Goal: Task Accomplishment & Management: Manage account settings

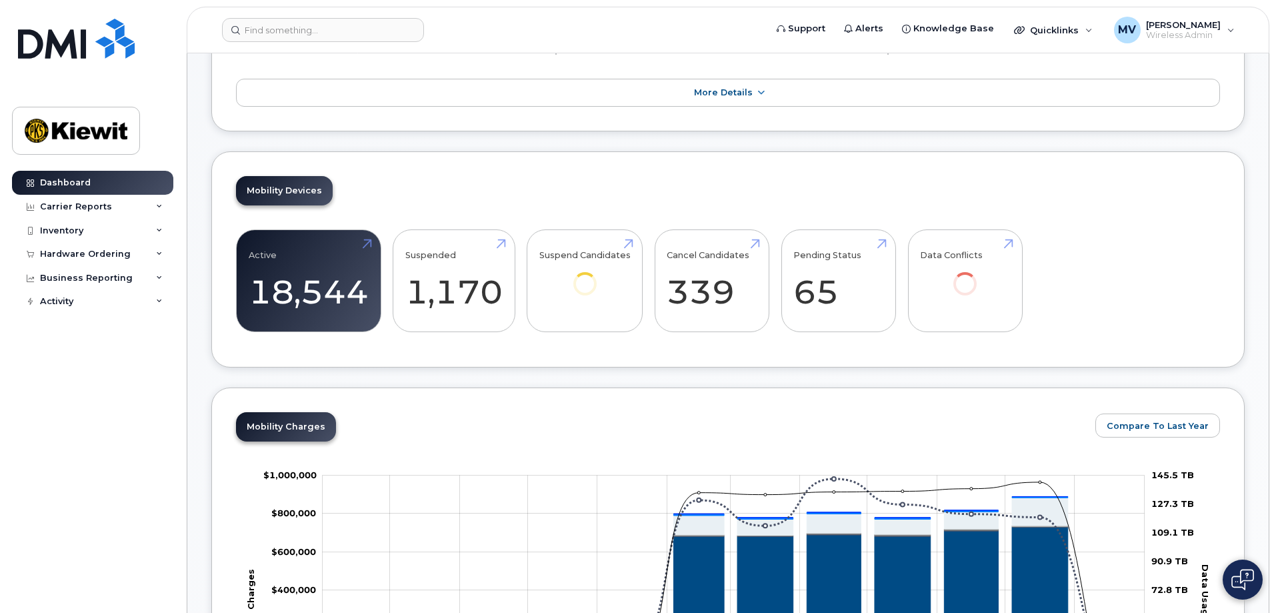
scroll to position [467, 0]
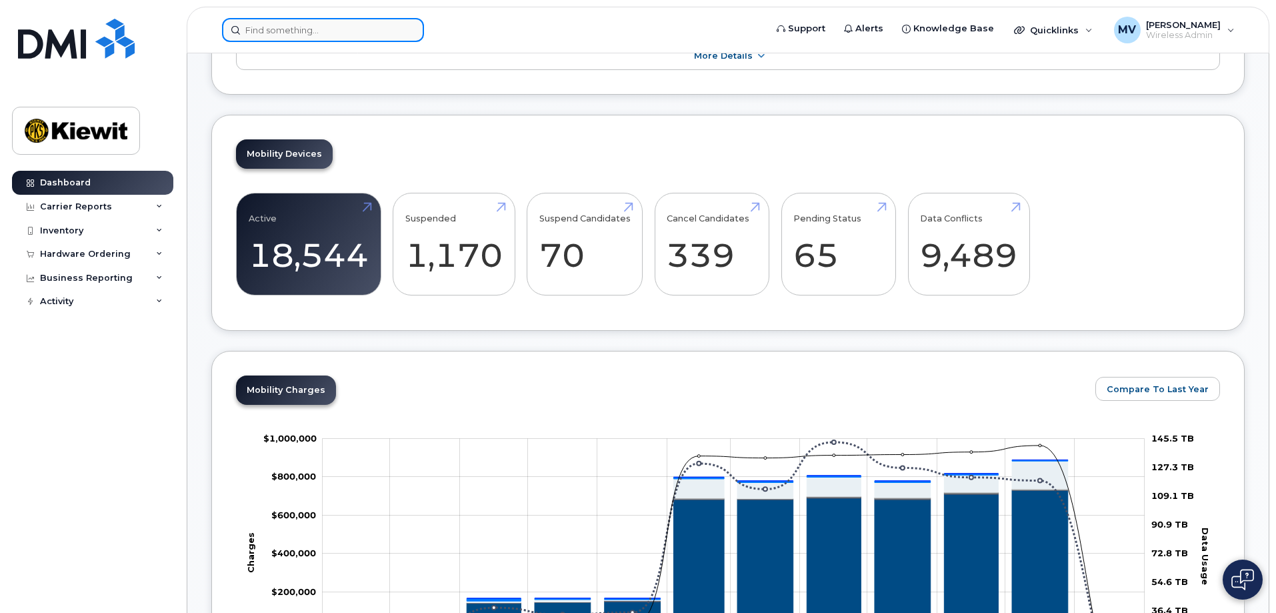
click at [310, 30] on input at bounding box center [323, 30] width 202 height 24
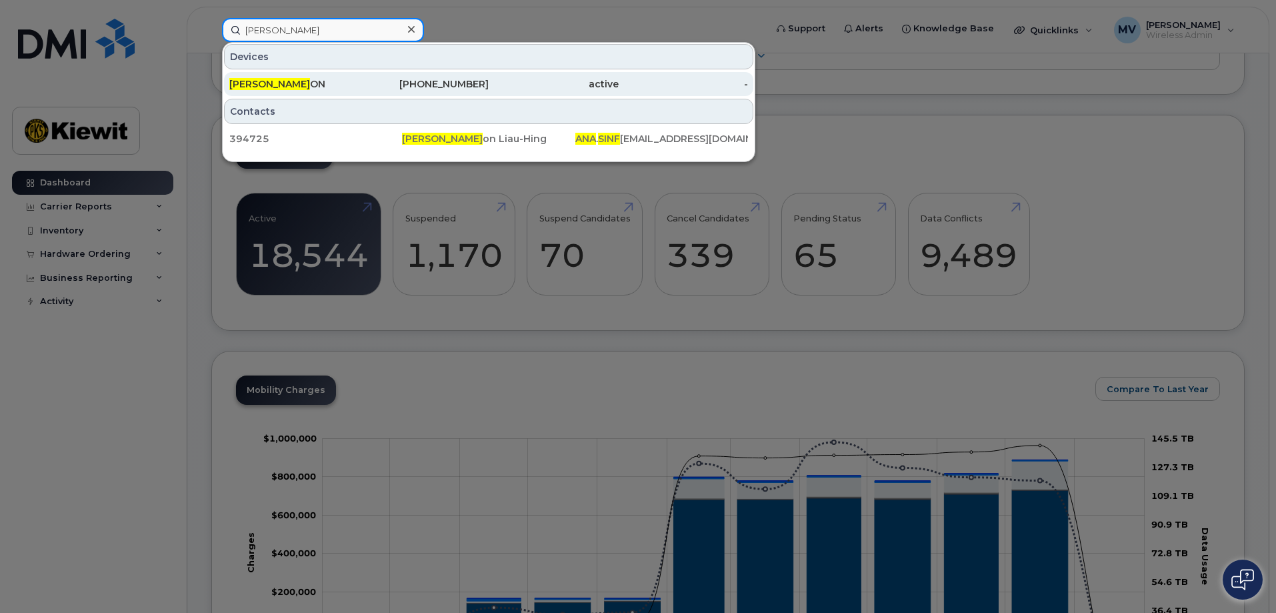
type input "ana sinf"
click at [279, 83] on div "ANA SINF ON" at bounding box center [294, 83] width 130 height 13
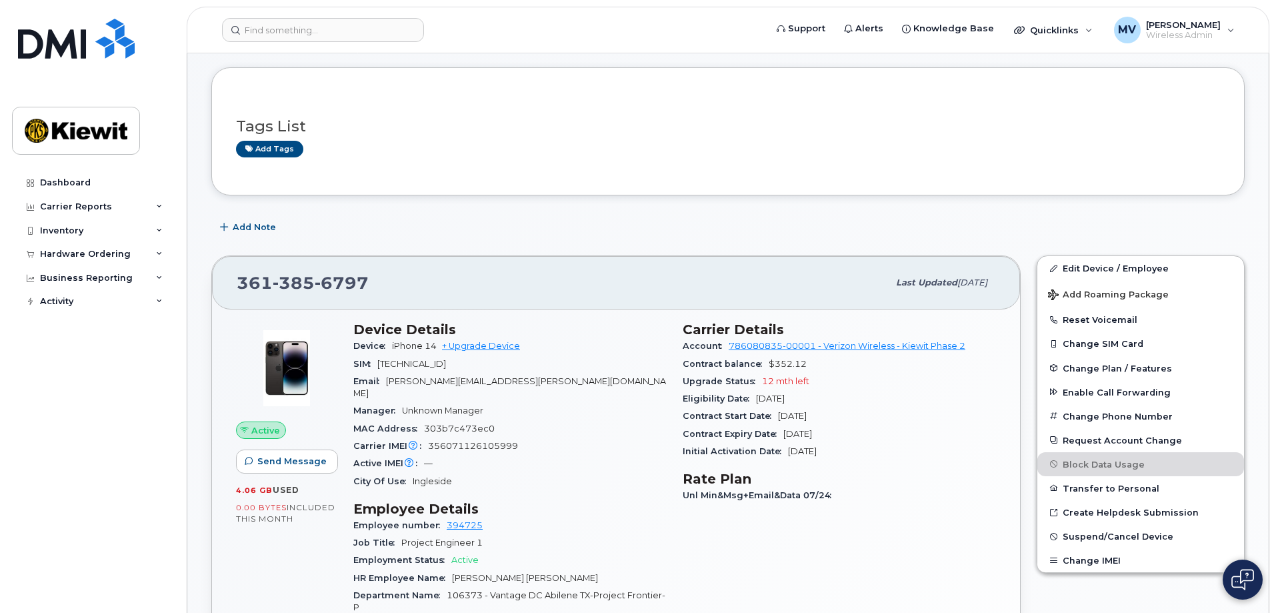
scroll to position [267, 0]
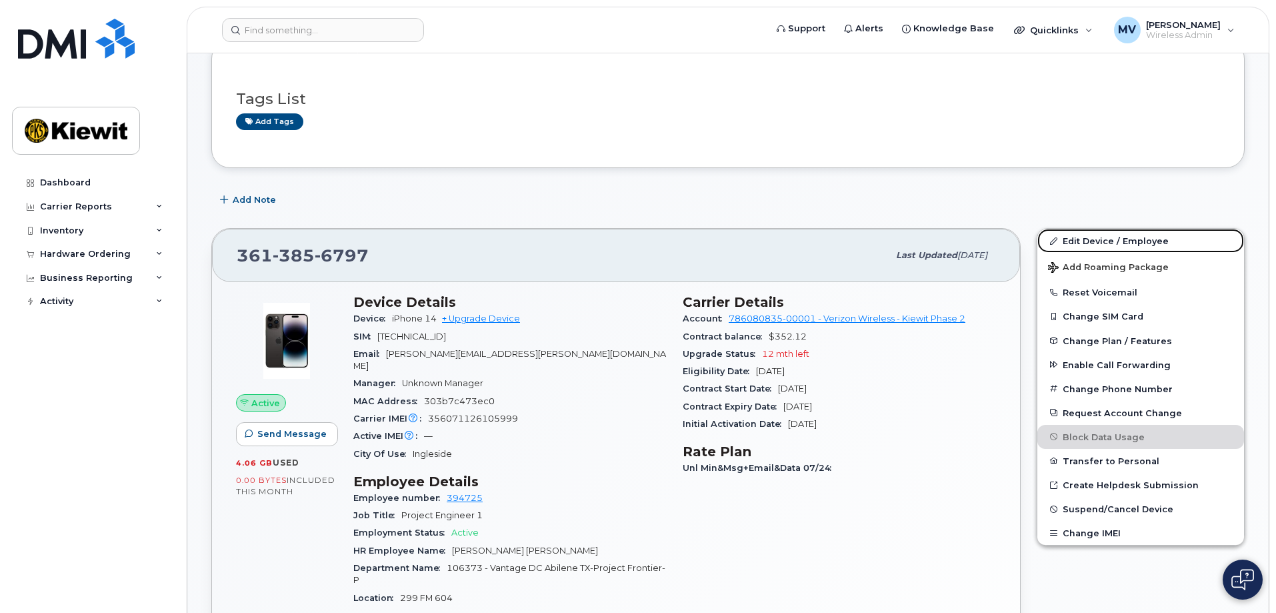
drag, startPoint x: 1107, startPoint y: 241, endPoint x: 805, endPoint y: 350, distance: 321.8
click at [1107, 241] on link "Edit Device / Employee" at bounding box center [1140, 241] width 207 height 24
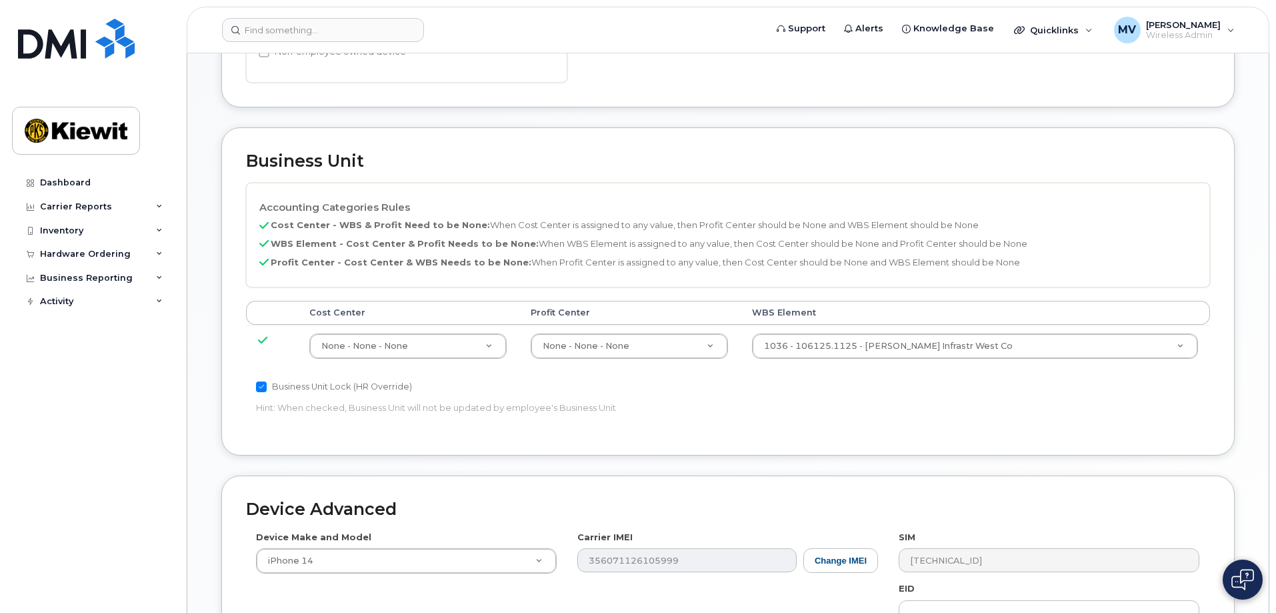
scroll to position [600, 0]
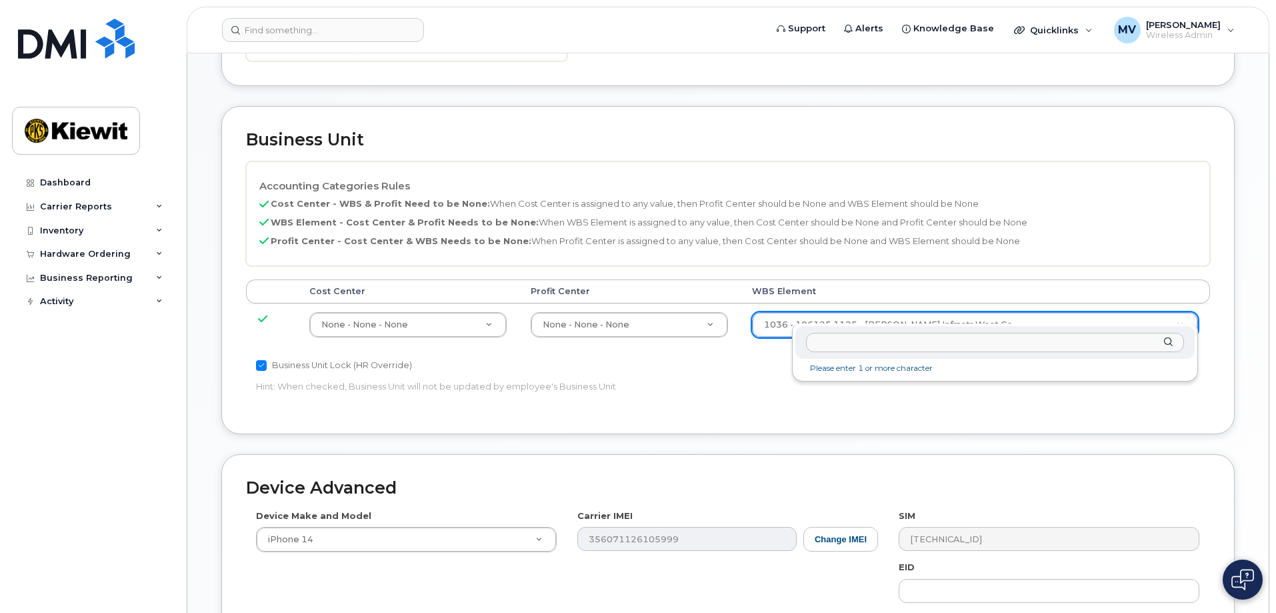
click at [843, 343] on input "text" at bounding box center [995, 342] width 378 height 19
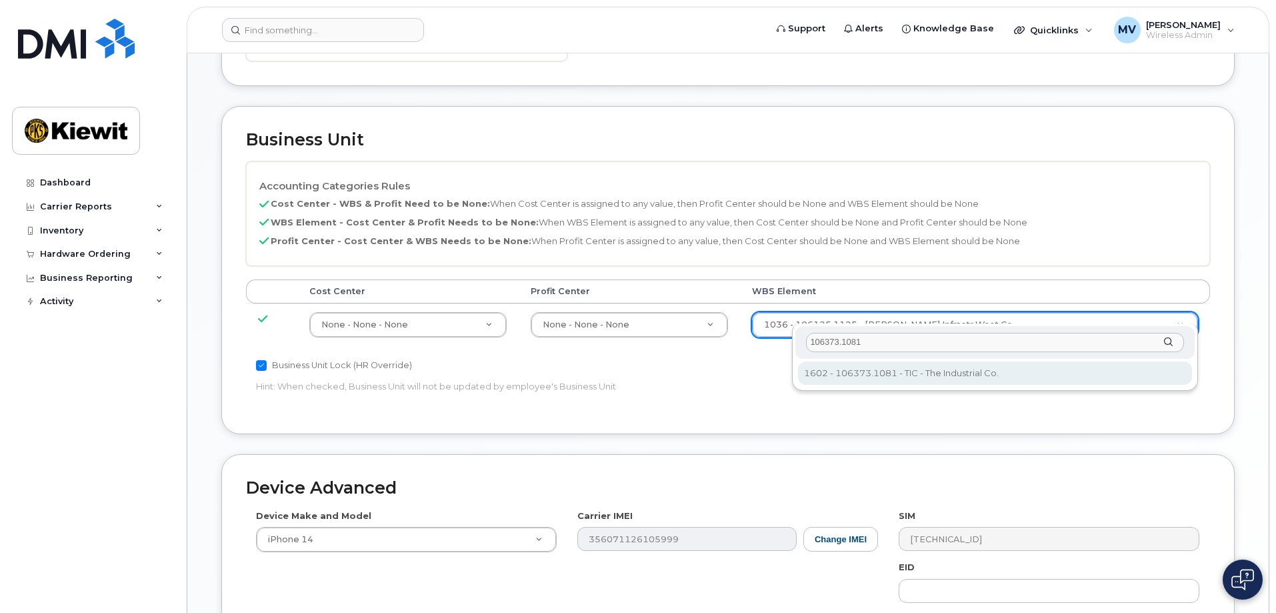
type input "106373.1081"
type input "35050978"
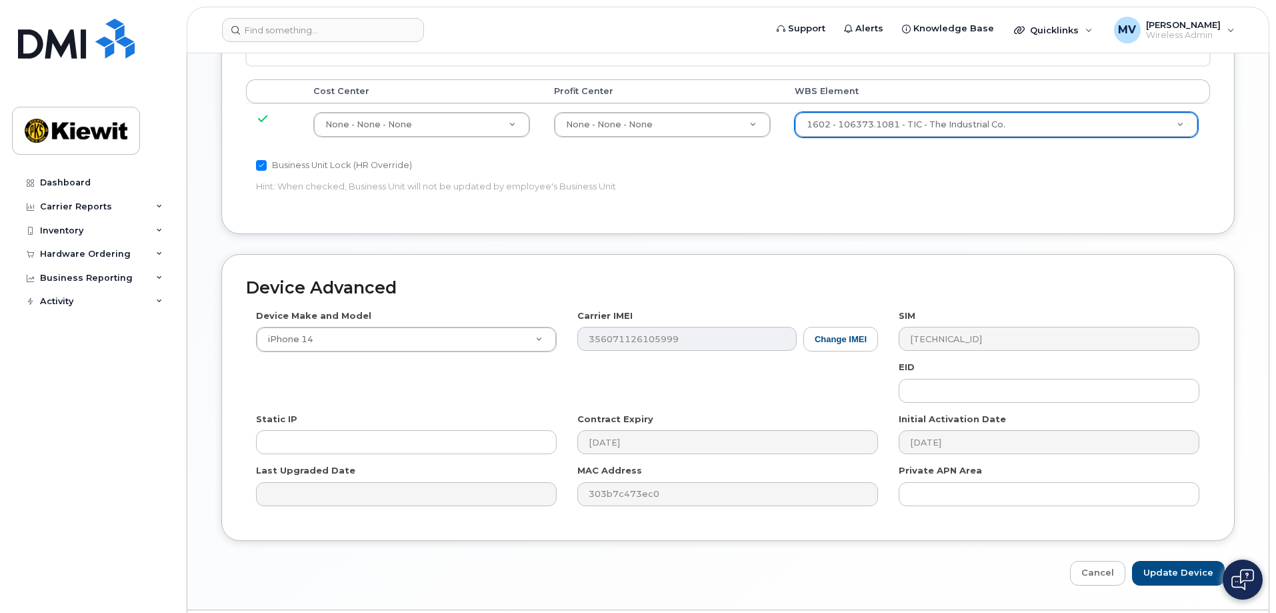
scroll to position [826, 0]
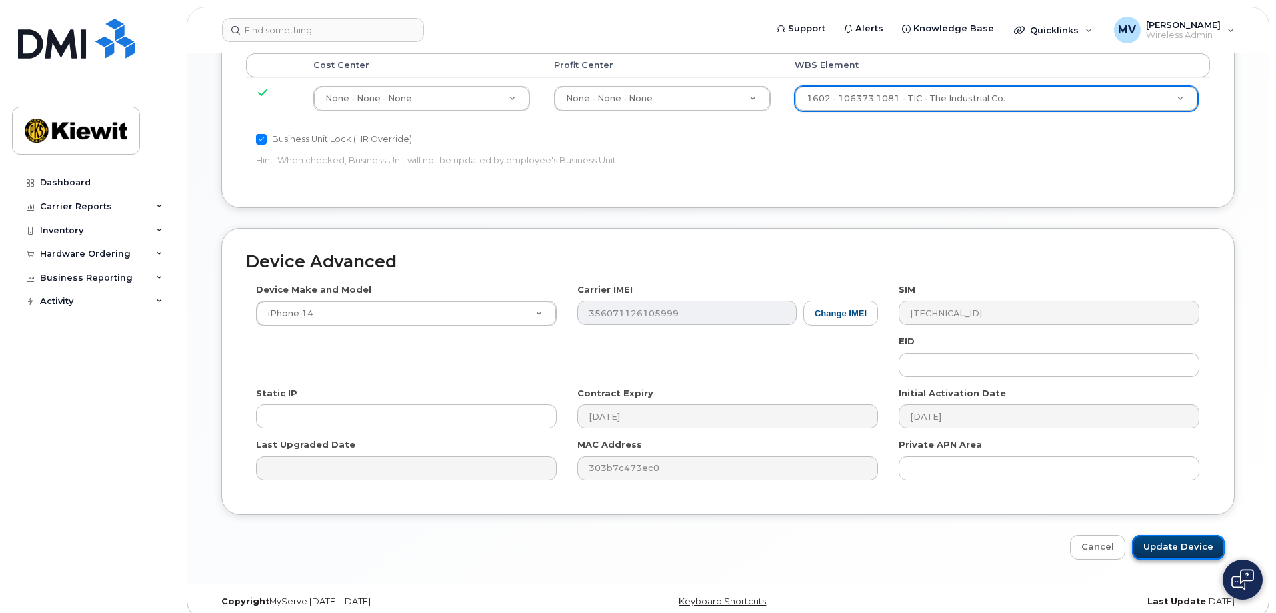
click at [1179, 535] on input "Update Device" at bounding box center [1178, 547] width 93 height 25
type input "Saving..."
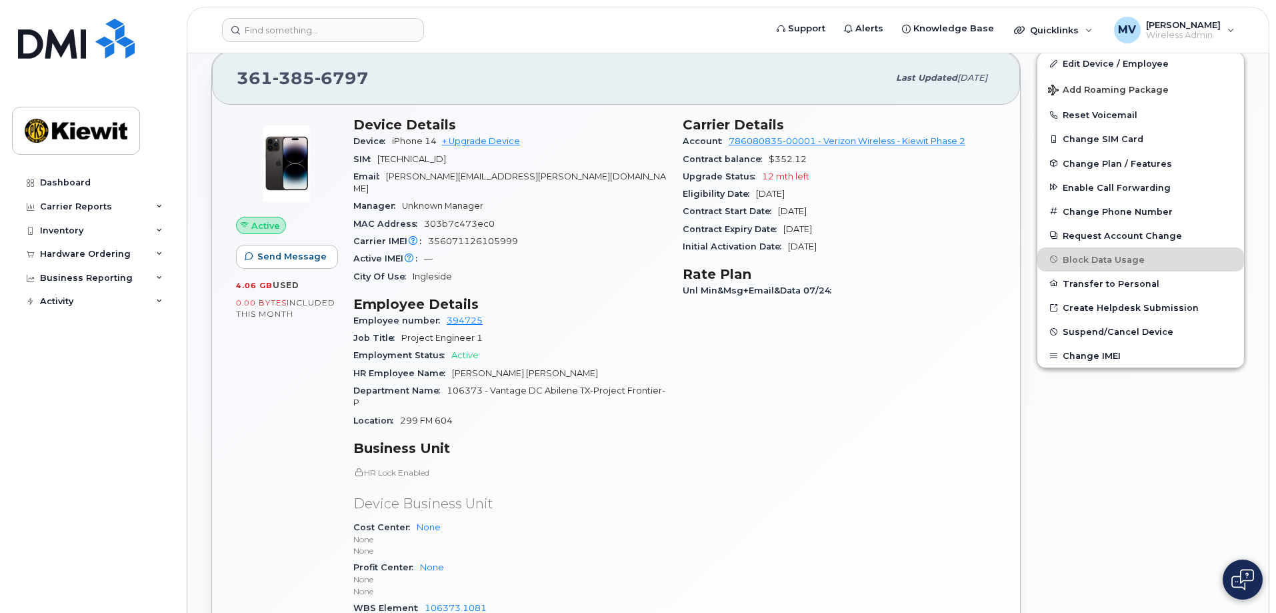
scroll to position [442, 0]
click at [1169, 488] on div "Edit Device / Employee Add Roaming Package Reset Voicemail Change SIM Card Chan…" at bounding box center [1141, 383] width 224 height 676
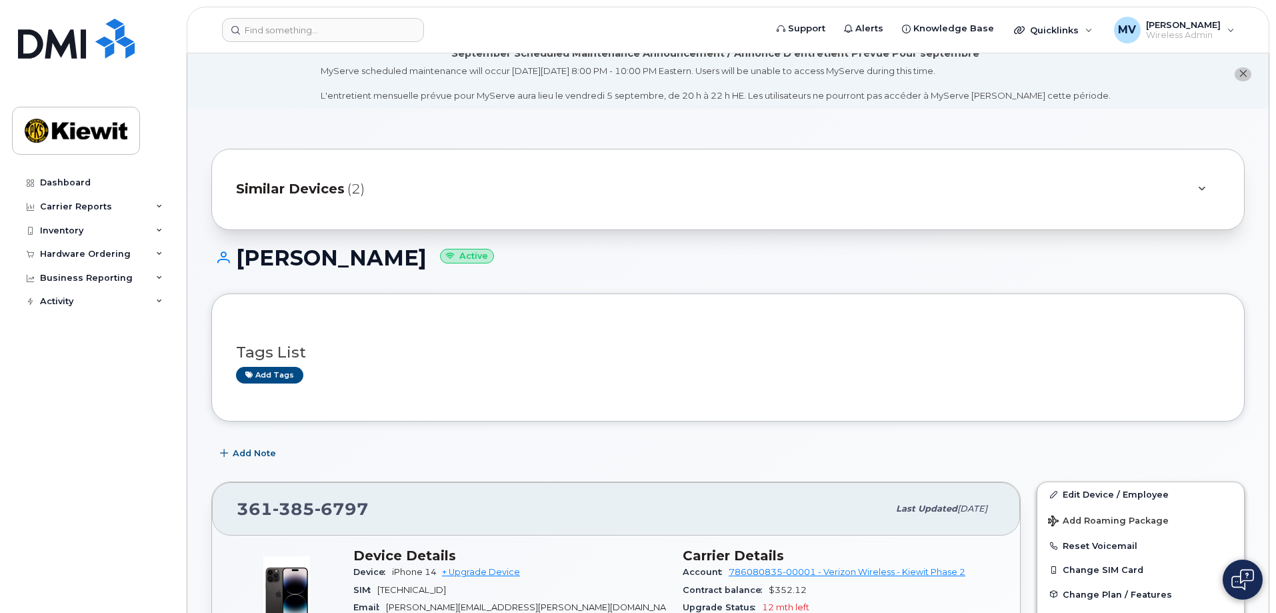
scroll to position [0, 0]
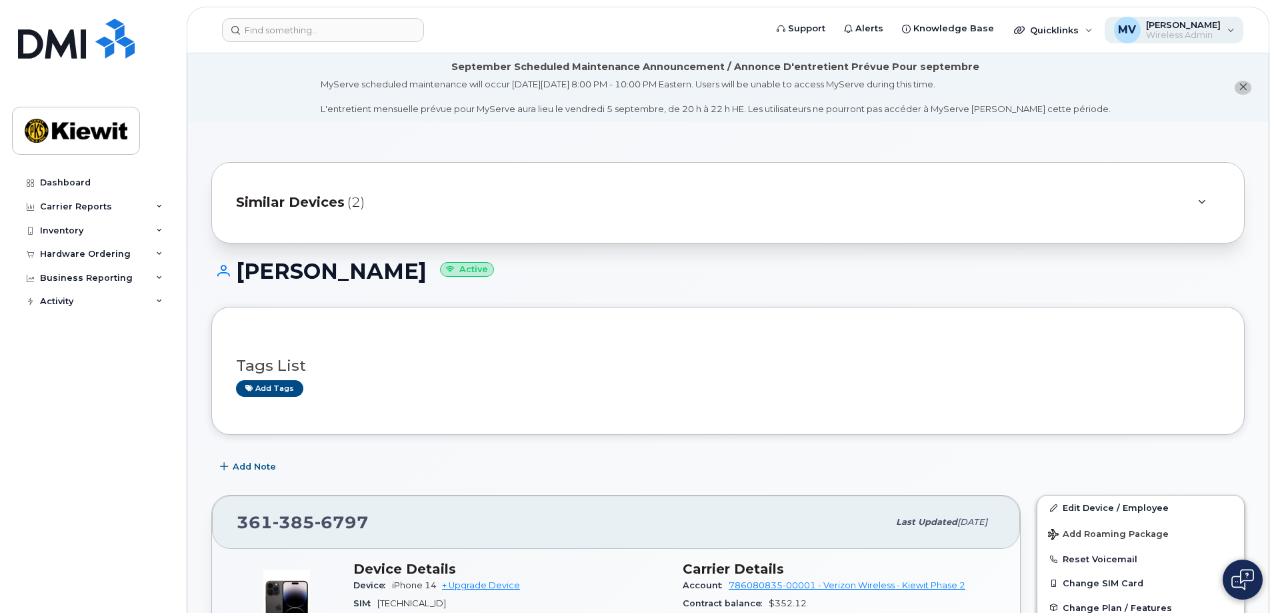
click at [1230, 31] on div "MV Maribel Vazquez Wireless Admin" at bounding box center [1174, 30] width 139 height 27
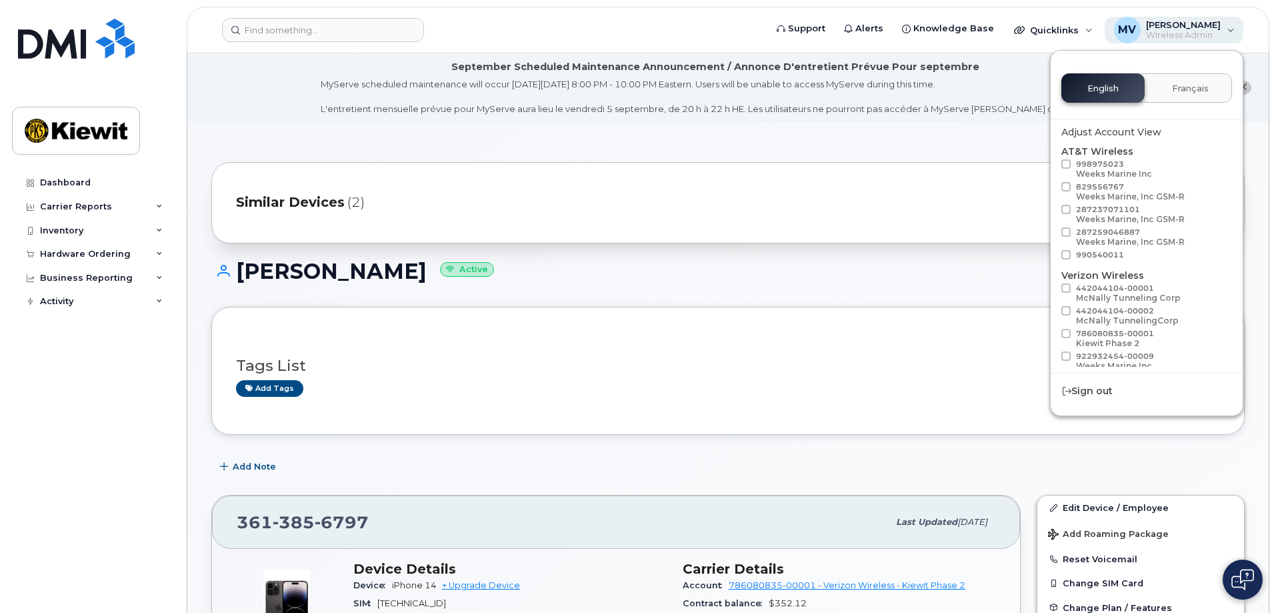
click at [1230, 31] on div "MV Maribel Vazquez Wireless Admin" at bounding box center [1174, 30] width 139 height 27
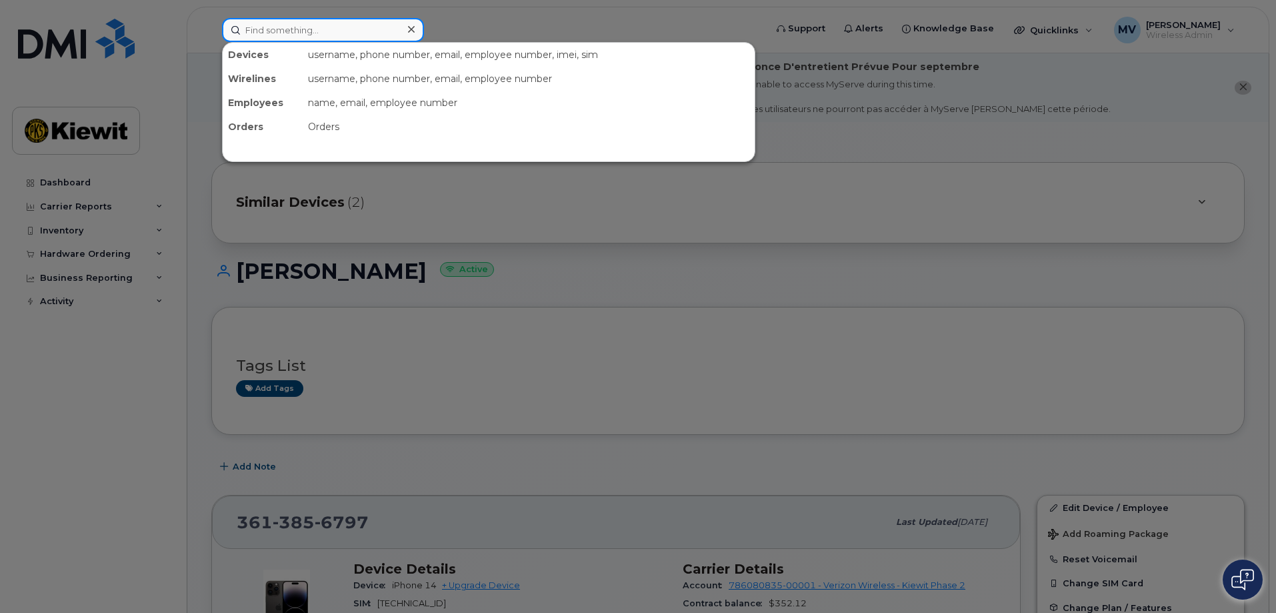
click at [327, 33] on input at bounding box center [323, 30] width 202 height 24
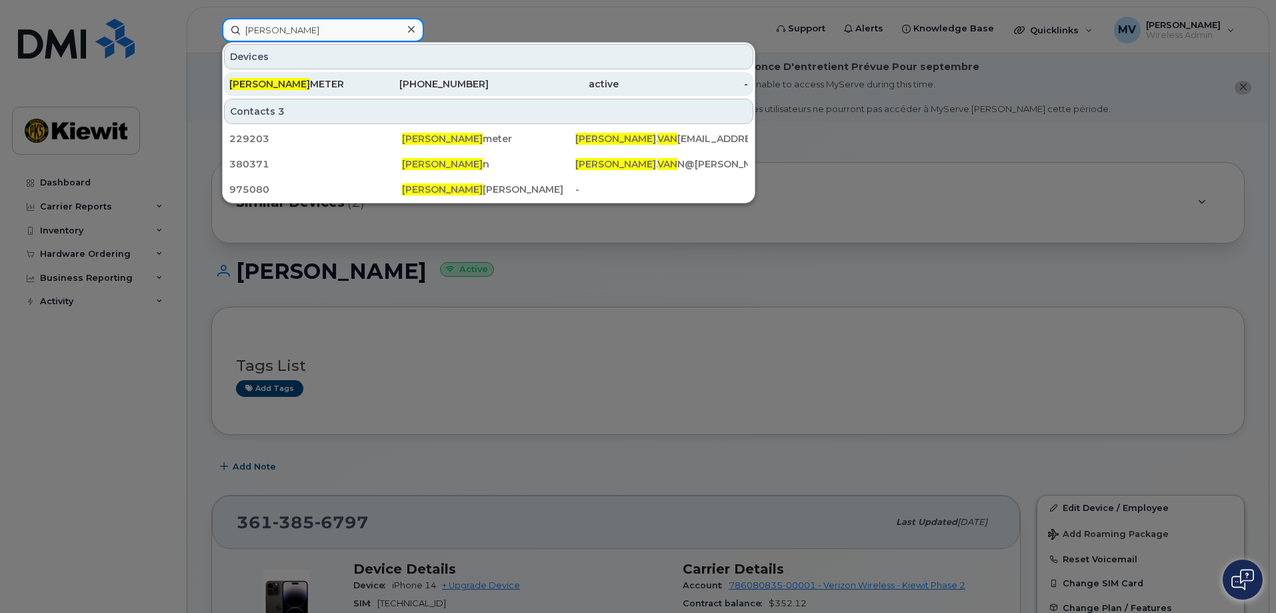
type input "terry van"
click at [319, 90] on div "TERRY VAN METER" at bounding box center [294, 83] width 130 height 13
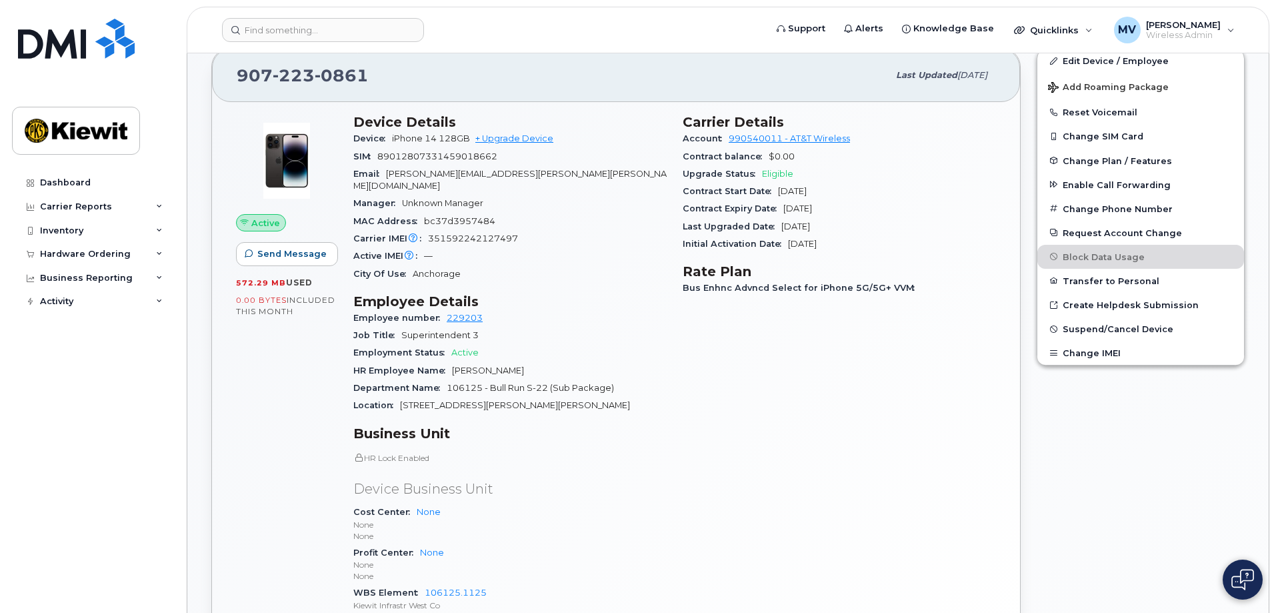
scroll to position [67, 0]
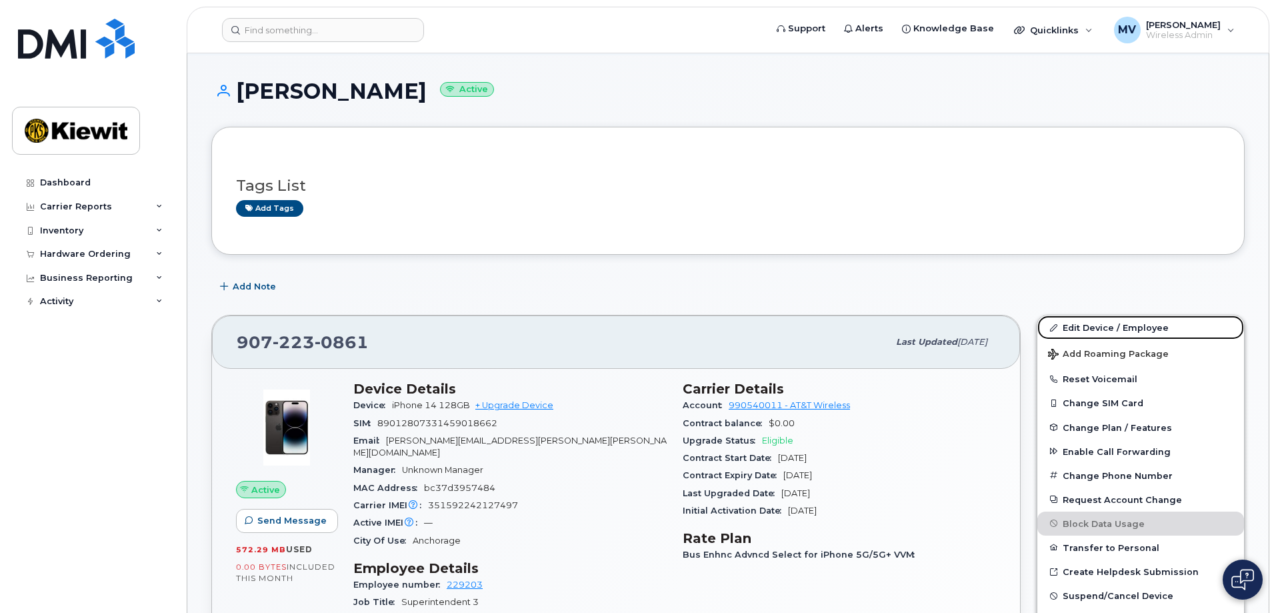
drag, startPoint x: 1111, startPoint y: 323, endPoint x: 768, endPoint y: 357, distance: 345.0
click at [1111, 323] on link "Edit Device / Employee" at bounding box center [1140, 327] width 207 height 24
click at [1105, 325] on link "Edit Device / Employee" at bounding box center [1140, 327] width 207 height 24
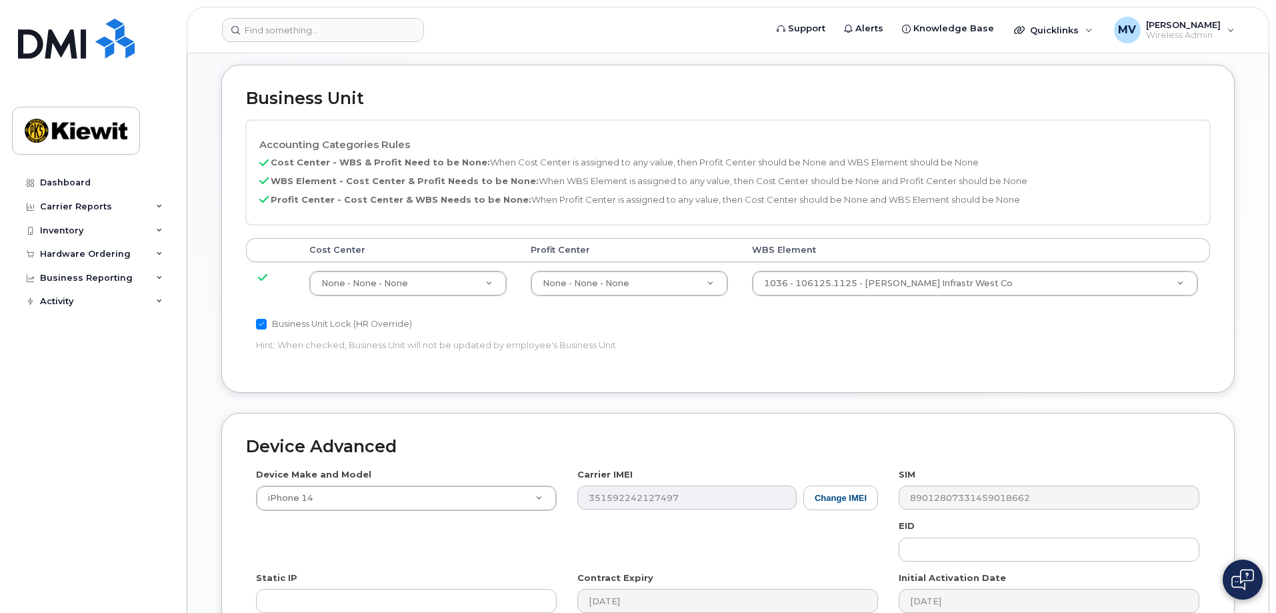
scroll to position [493, 0]
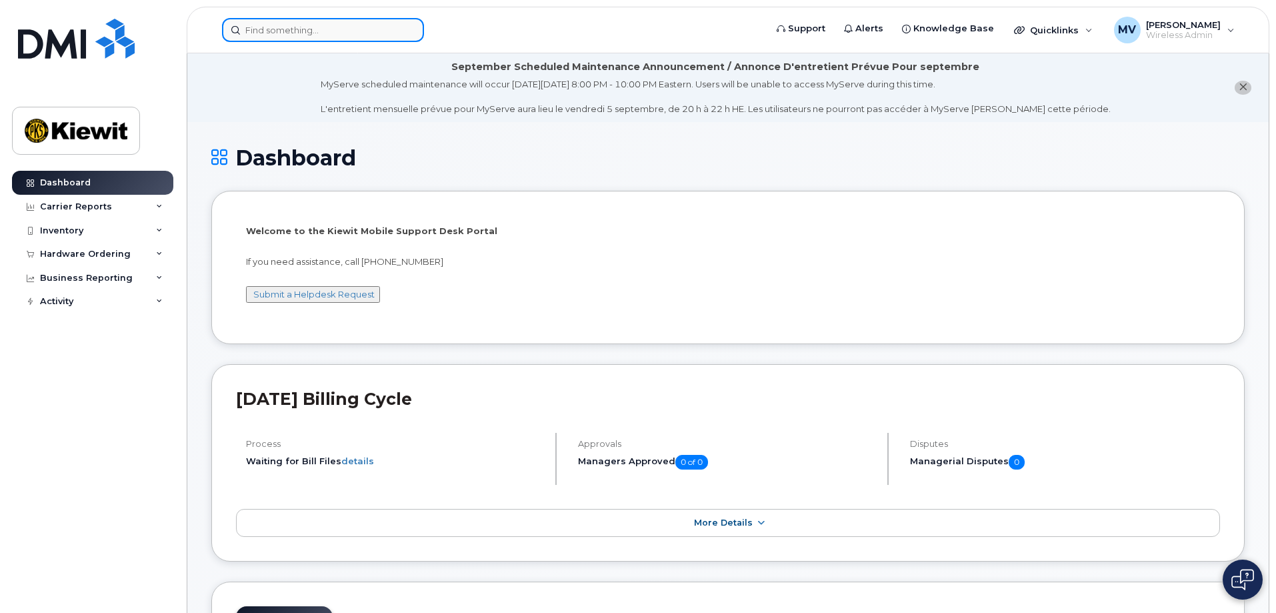
click at [315, 31] on input at bounding box center [323, 30] width 202 height 24
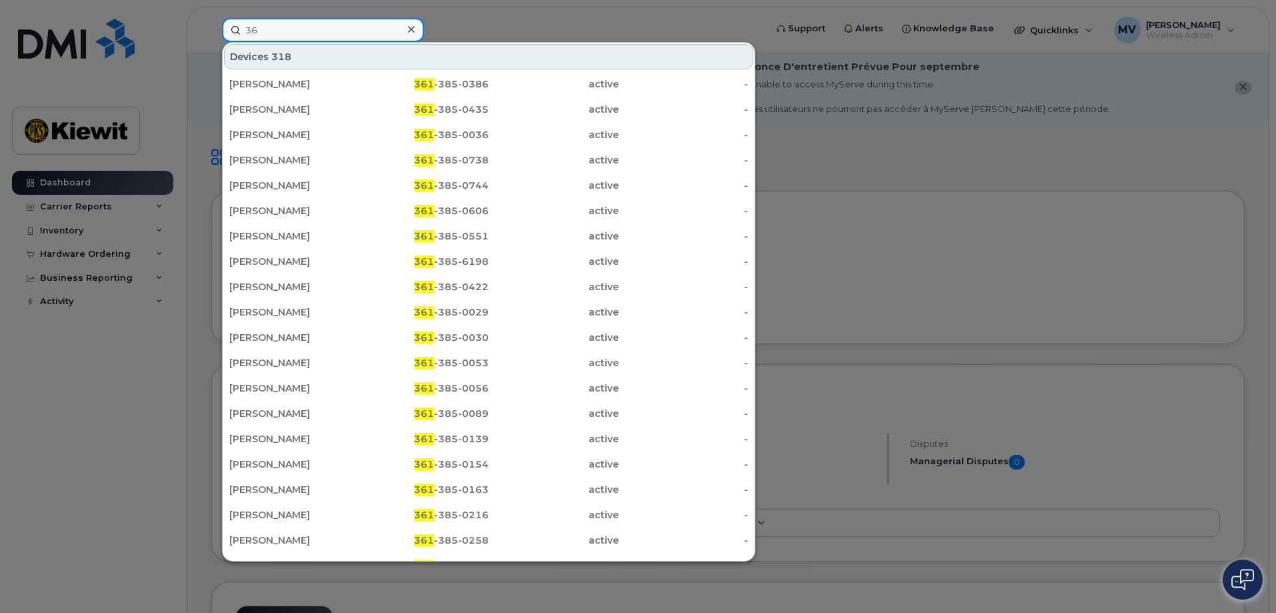
type input "3"
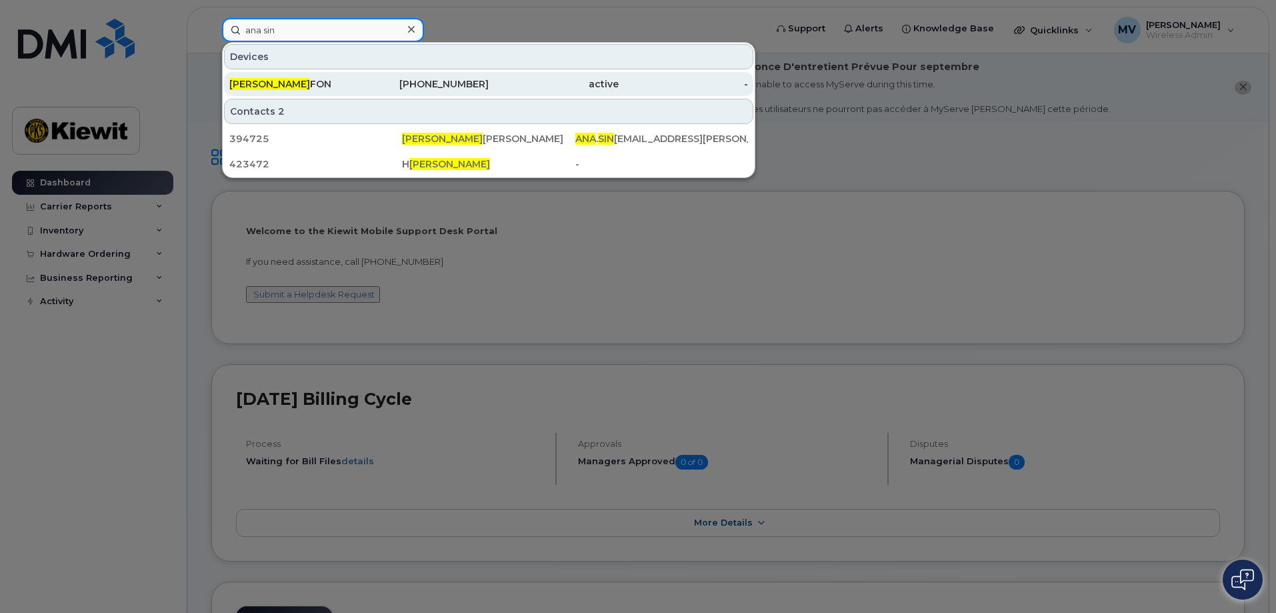
type input "ana sin"
click at [264, 85] on span "[PERSON_NAME]" at bounding box center [269, 84] width 81 height 12
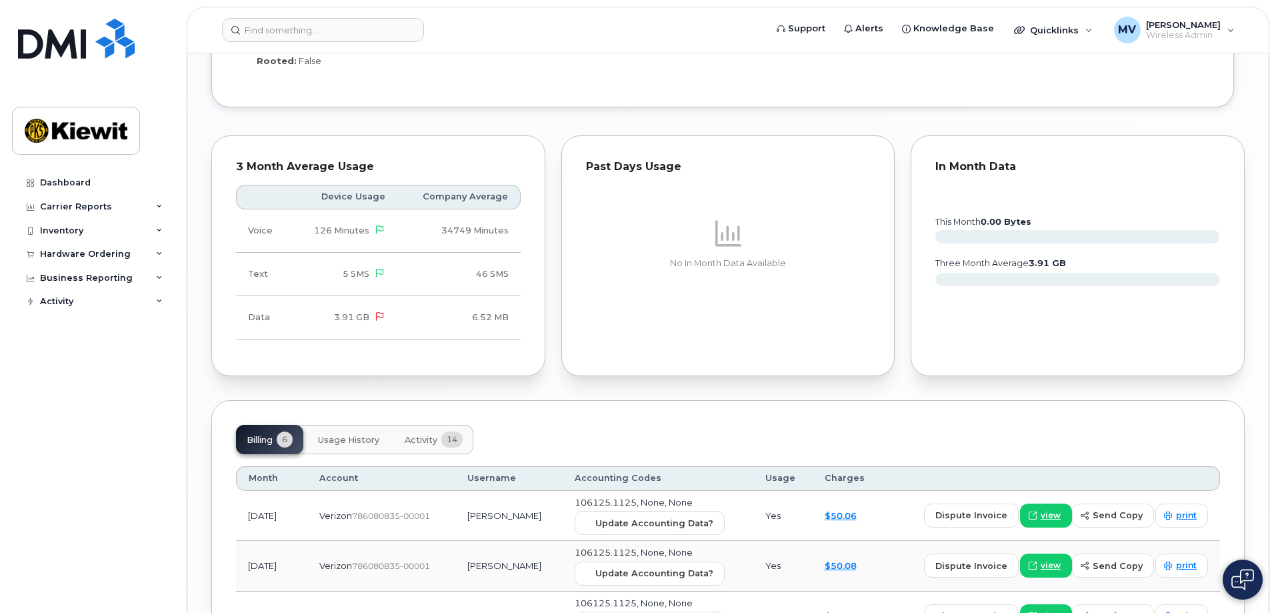
scroll to position [1302, 0]
click at [679, 519] on span "Update Accounting Data?" at bounding box center [654, 525] width 118 height 13
